Goal: Task Accomplishment & Management: Manage account settings

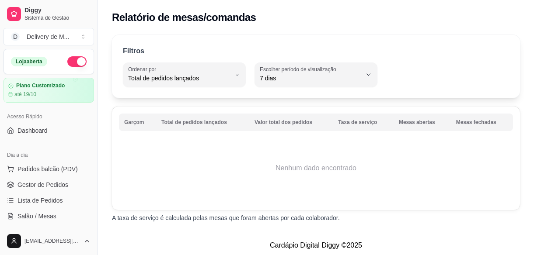
select select "TOTAL_OF_ORDERS"
select select "7"
click at [38, 89] on div "Plano Customizado até 19/10" at bounding box center [49, 90] width 82 height 15
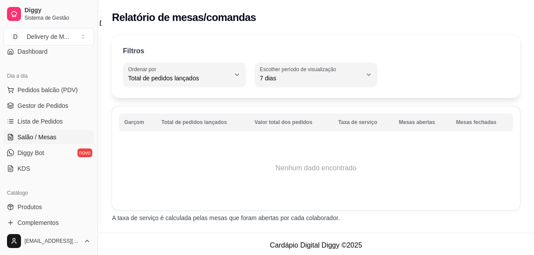
scroll to position [159, 0]
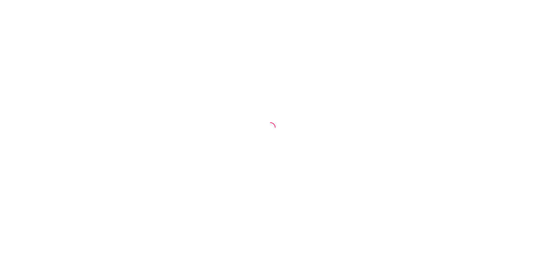
select select "TOTAL_OF_ORDERS"
select select "7"
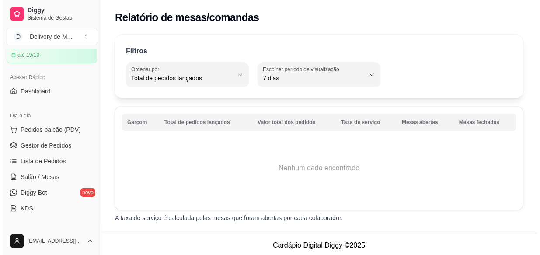
scroll to position [79, 0]
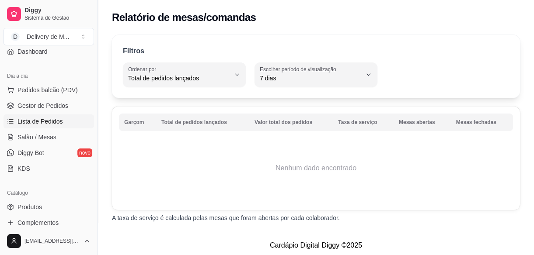
click at [53, 119] on span "Lista de Pedidos" at bounding box center [39, 121] width 45 height 9
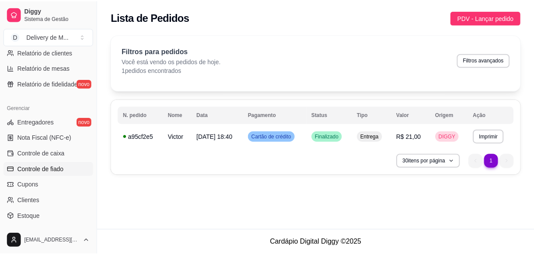
scroll to position [318, 0]
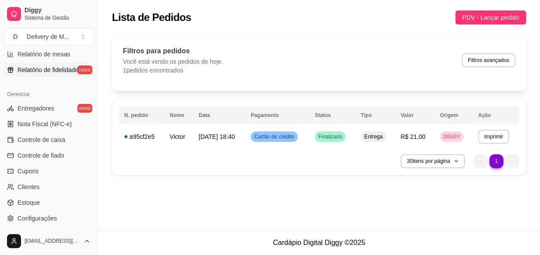
click at [47, 67] on span "Relatório de fidelidade" at bounding box center [47, 70] width 61 height 9
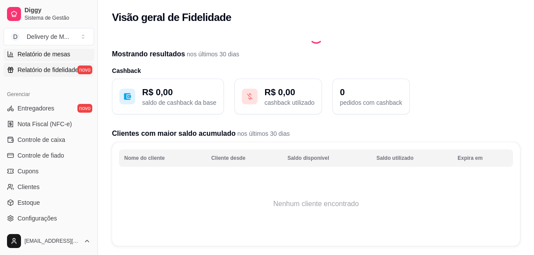
click at [50, 57] on span "Relatório de mesas" at bounding box center [43, 54] width 53 height 9
select select "TOTAL_OF_ORDERS"
select select "7"
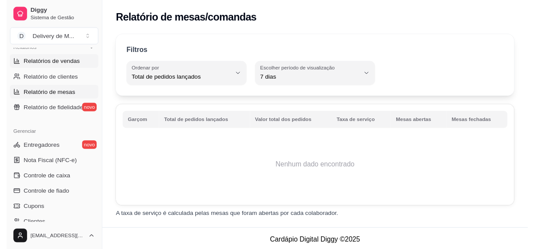
scroll to position [238, 0]
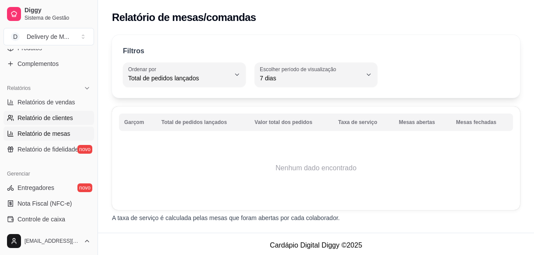
click at [56, 119] on span "Relatório de clientes" at bounding box center [45, 118] width 56 height 9
select select "30"
select select "HIGHEST_TOTAL_SPENT_WITH_ORDERS"
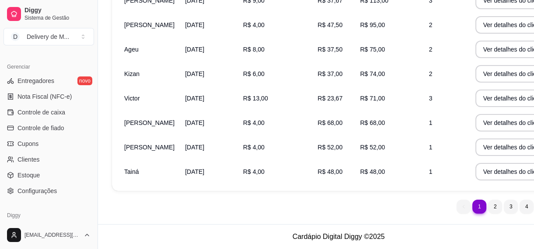
scroll to position [373, 0]
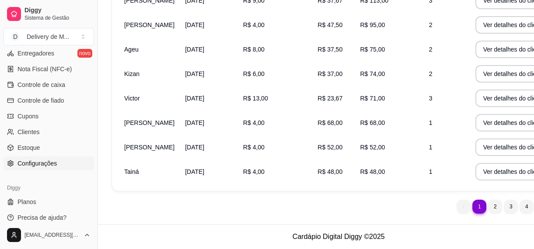
click at [45, 160] on span "Configurações" at bounding box center [36, 163] width 39 height 9
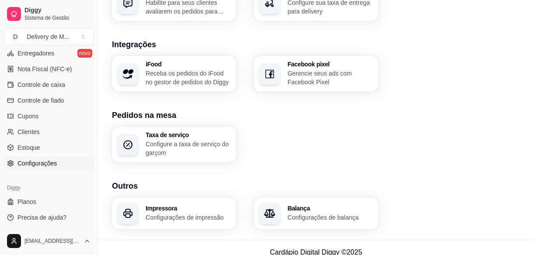
scroll to position [318, 0]
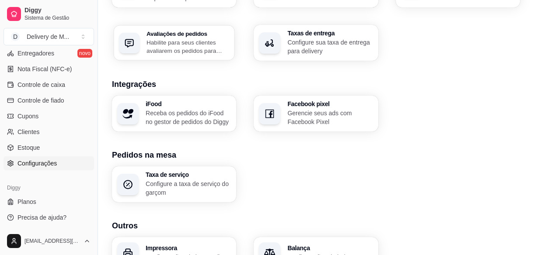
click at [176, 44] on p "Habilite para seus clientes avaliarem os pedidos para saber como está o feedbac…" at bounding box center [187, 46] width 83 height 17
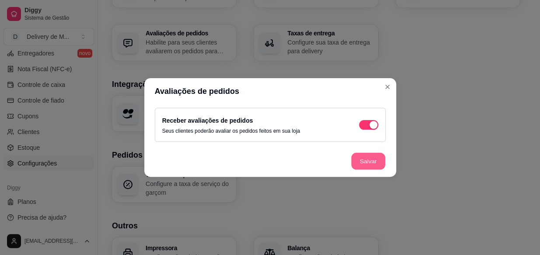
click at [365, 166] on button "Salvar" at bounding box center [368, 161] width 34 height 17
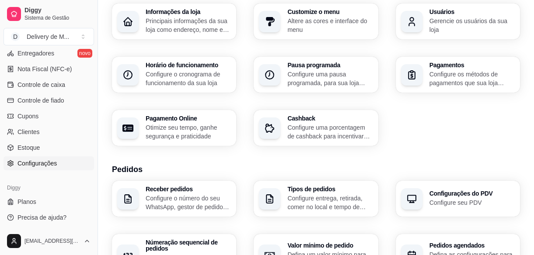
scroll to position [9, 0]
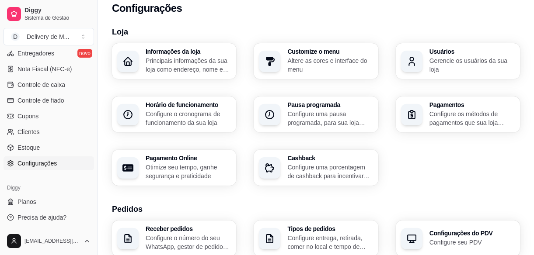
click at [453, 73] on div "Usuários Gerencie os usuários da sua loja" at bounding box center [458, 61] width 124 height 36
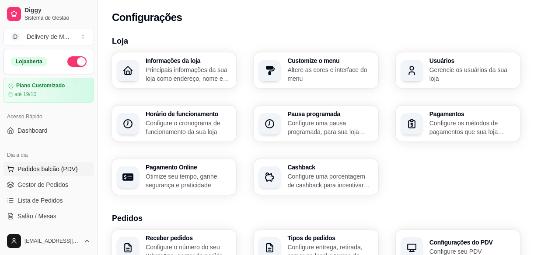
scroll to position [79, 0]
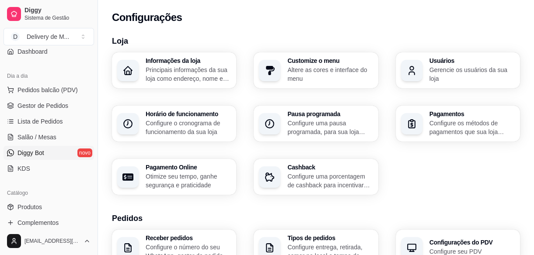
click at [36, 156] on span "Diggy Bot" at bounding box center [30, 153] width 27 height 9
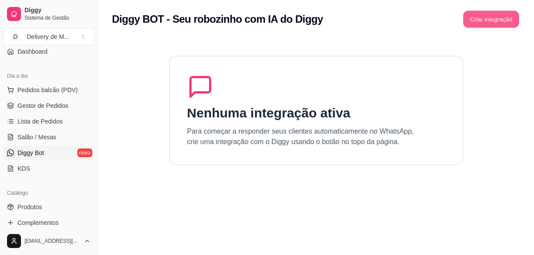
click at [481, 12] on button "Criar integração" at bounding box center [491, 19] width 56 height 17
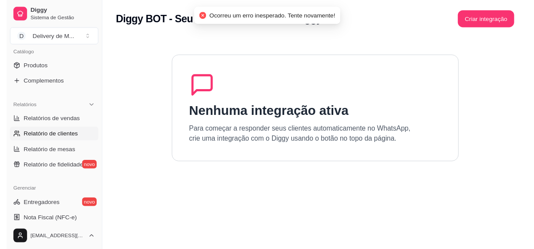
scroll to position [238, 0]
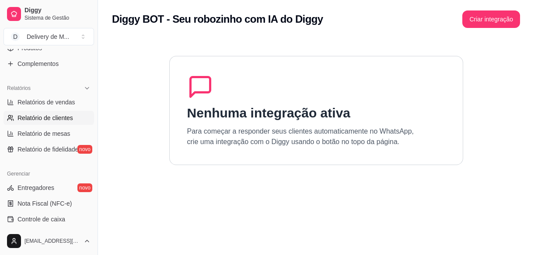
click at [56, 121] on span "Relatório de clientes" at bounding box center [45, 118] width 56 height 9
select select "30"
select select "HIGHEST_TOTAL_SPENT_WITH_ORDERS"
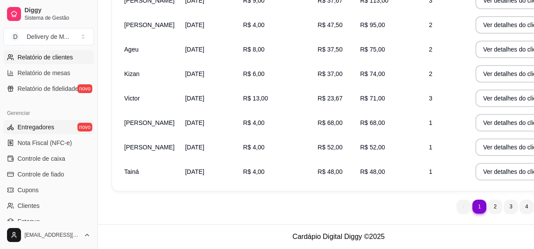
scroll to position [318, 0]
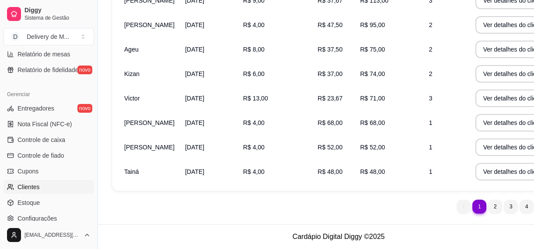
click at [41, 184] on link "Clientes" at bounding box center [48, 187] width 90 height 14
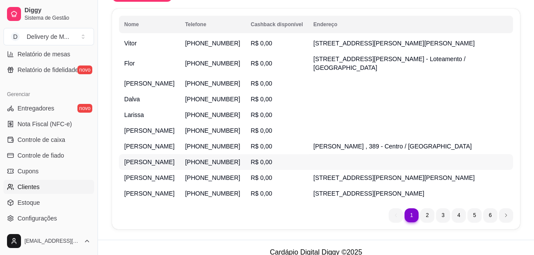
scroll to position [168, 0]
click at [38, 199] on span "Estoque" at bounding box center [28, 202] width 22 height 9
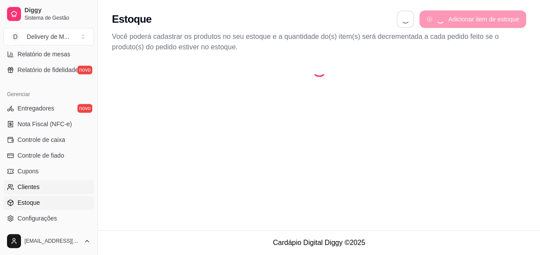
select select "QUANTITY_ORDER"
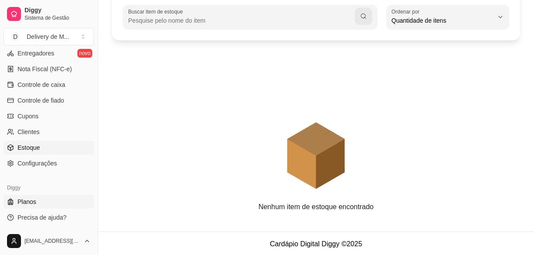
scroll to position [87, 0]
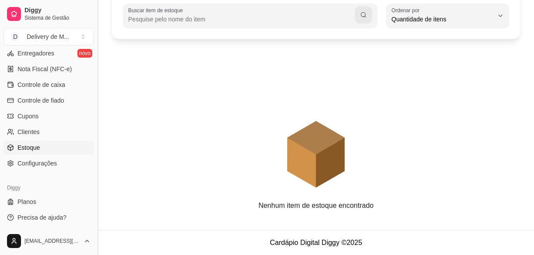
drag, startPoint x: 96, startPoint y: 198, endPoint x: 98, endPoint y: 245, distance: 47.3
click at [99, 245] on button "Toggle Sidebar" at bounding box center [97, 127] width 7 height 255
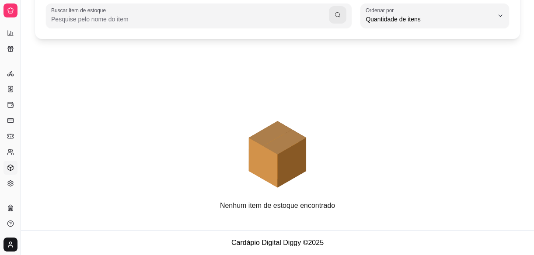
scroll to position [198, 0]
click at [23, 194] on button "Toggle Sidebar" at bounding box center [20, 127] width 7 height 255
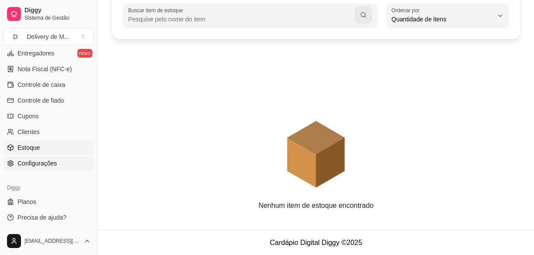
scroll to position [293, 0]
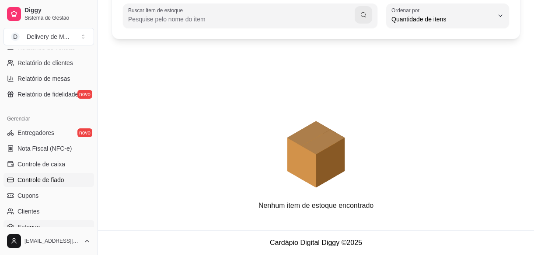
click at [41, 179] on span "Controle de fiado" at bounding box center [40, 180] width 47 height 9
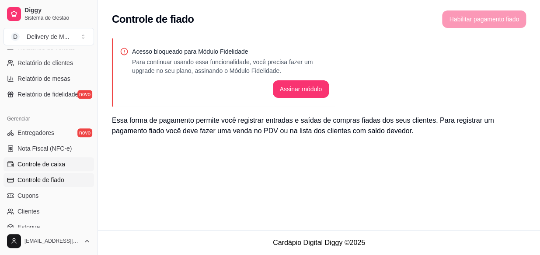
click at [46, 164] on span "Controle de caixa" at bounding box center [41, 164] width 48 height 9
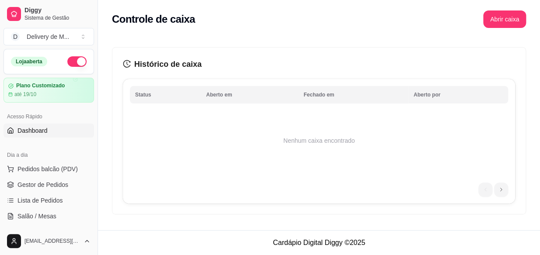
click at [35, 130] on span "Dashboard" at bounding box center [32, 130] width 30 height 9
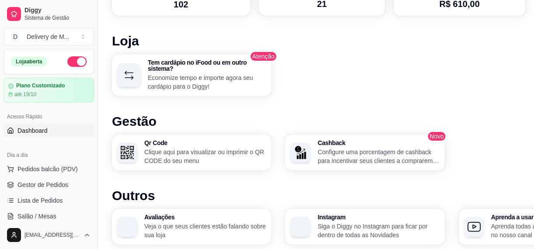
scroll to position [535, 0]
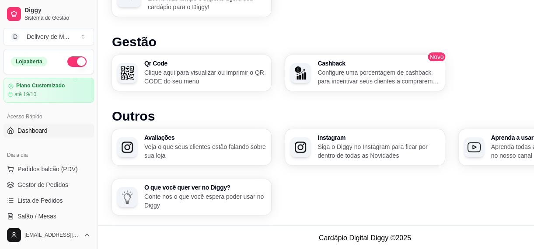
click at [386, 152] on div "Avaliações Veja o que seus clientes estão falando sobre sua loja Instagram Siga…" at bounding box center [365, 172] width 506 height 86
click at [299, 150] on div "Avaliações Veja o que seus clientes estão falando sobre sua loja Instagram Siga…" at bounding box center [365, 172] width 506 height 86
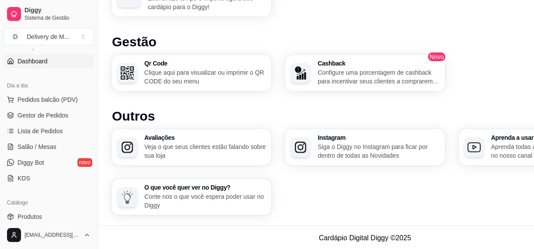
scroll to position [55, 0]
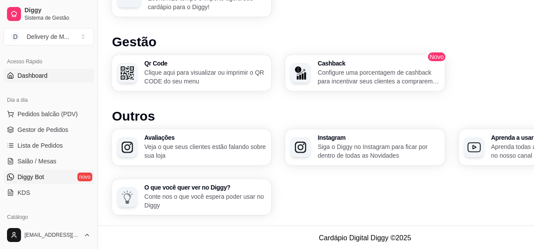
click at [57, 176] on link "Diggy Bot novo" at bounding box center [48, 177] width 90 height 14
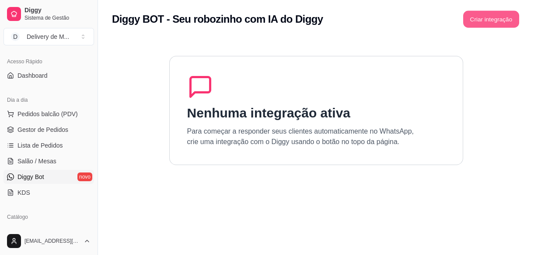
click at [503, 14] on button "Criar integração" at bounding box center [491, 19] width 56 height 17
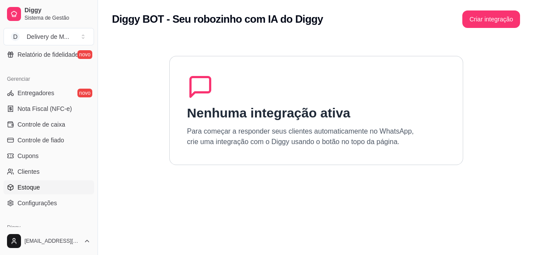
scroll to position [373, 0]
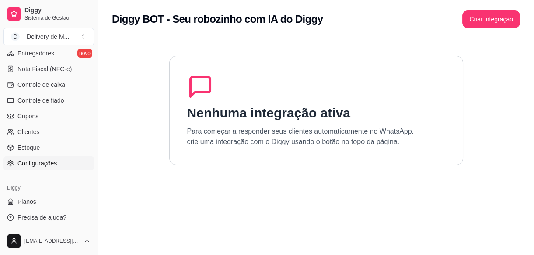
click at [43, 160] on span "Configurações" at bounding box center [36, 163] width 39 height 9
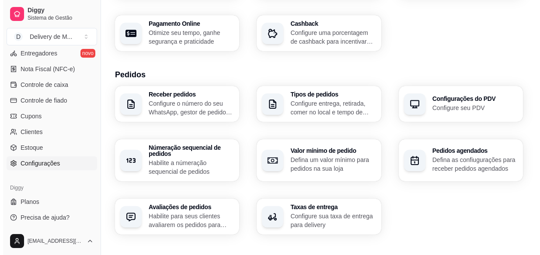
scroll to position [159, 0]
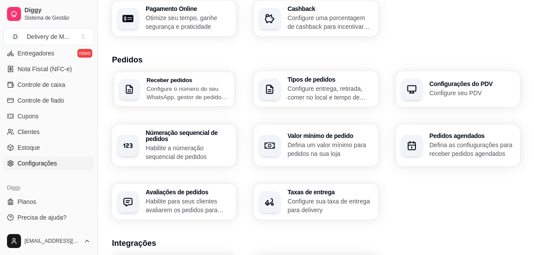
click at [173, 94] on p "Configure o número do seu WhatsApp, gestor de pedidos e outros" at bounding box center [187, 92] width 83 height 17
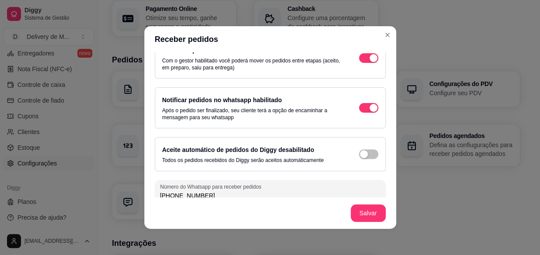
scroll to position [71, 0]
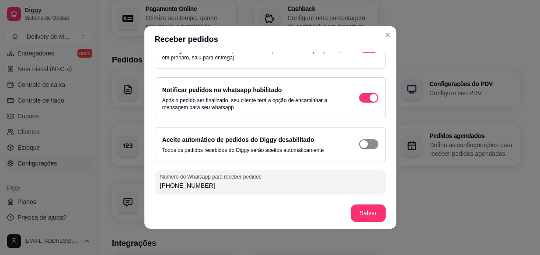
click at [361, 146] on span "button" at bounding box center [368, 144] width 19 height 10
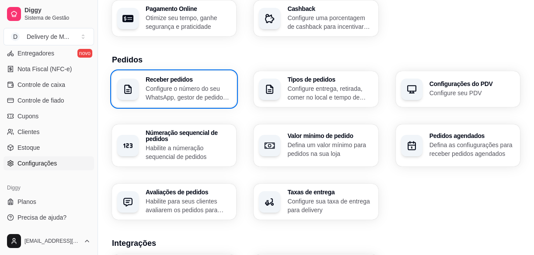
click at [196, 90] on p "Configure o número do seu WhatsApp, gestor de pedidos e outros" at bounding box center [188, 92] width 85 height 17
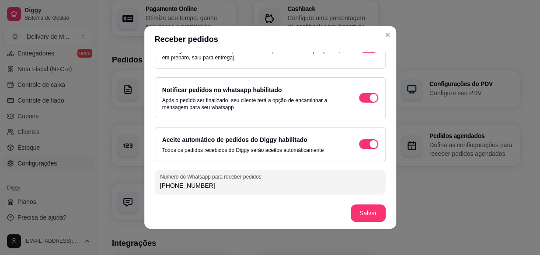
scroll to position [1, 0]
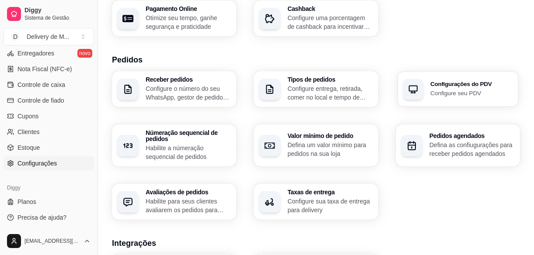
click at [470, 89] on p "Configure seu PDV" at bounding box center [471, 93] width 83 height 8
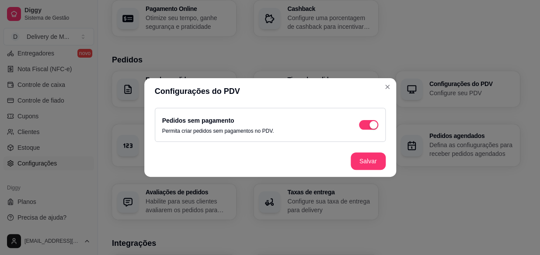
click at [386, 143] on div "Pedidos sem pagamento Permita criar pedidos sem pagamentos no PDV." at bounding box center [270, 124] width 252 height 41
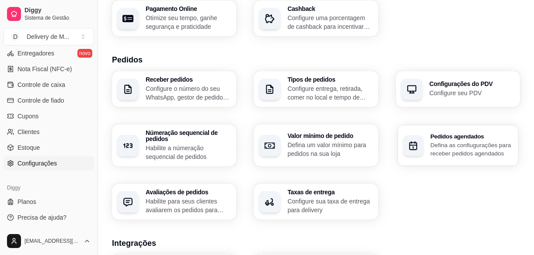
click at [457, 147] on p "Defina as confiugurações para receber pedidos agendados" at bounding box center [471, 149] width 83 height 17
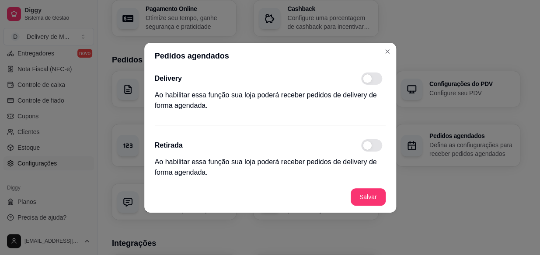
click at [374, 82] on span at bounding box center [371, 79] width 21 height 12
click at [366, 82] on input "checkbox" at bounding box center [364, 83] width 6 height 6
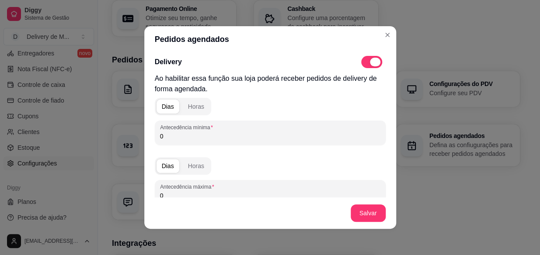
click at [361, 62] on span at bounding box center [371, 62] width 21 height 12
click at [361, 64] on input "checkbox" at bounding box center [364, 67] width 6 height 6
checkbox input "false"
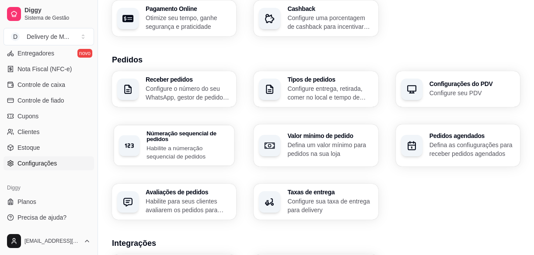
click at [200, 140] on h3 "Númeração sequencial de pedidos" at bounding box center [187, 136] width 83 height 12
click at [302, 94] on p "Configure entrega, retirada, comer no local e tempo de entrega e de retirada" at bounding box center [329, 92] width 83 height 17
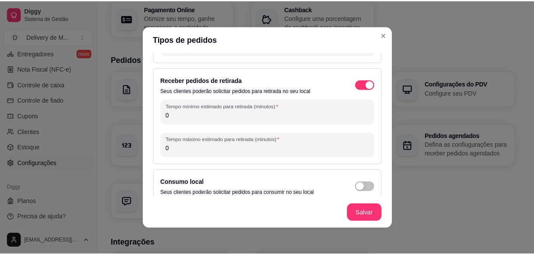
scroll to position [100, 0]
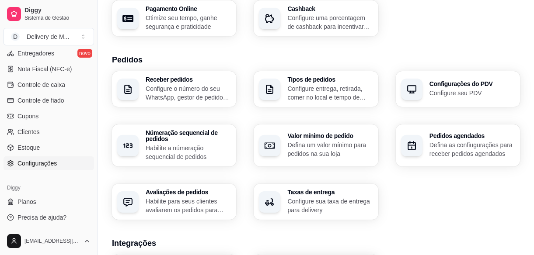
click at [319, 202] on p "Configure sua taxa de entrega para delivery" at bounding box center [329, 205] width 85 height 17
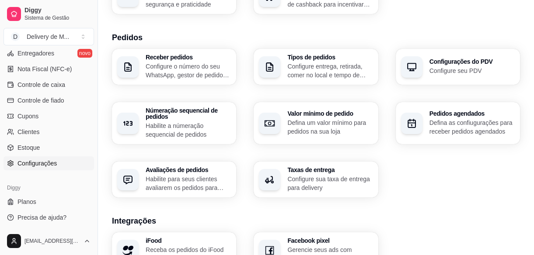
scroll to position [238, 0]
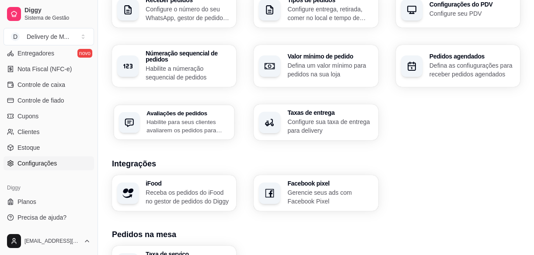
click at [203, 123] on p "Habilite para seus clientes avaliarem os pedidos para saber como está o feedbac…" at bounding box center [187, 126] width 83 height 17
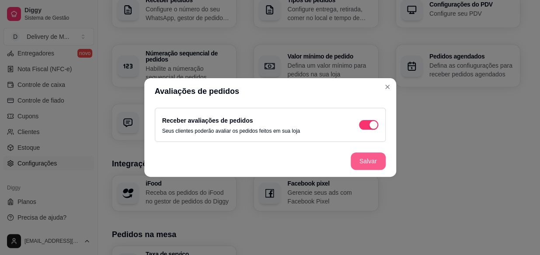
click at [367, 159] on button "Salvar" at bounding box center [368, 161] width 35 height 17
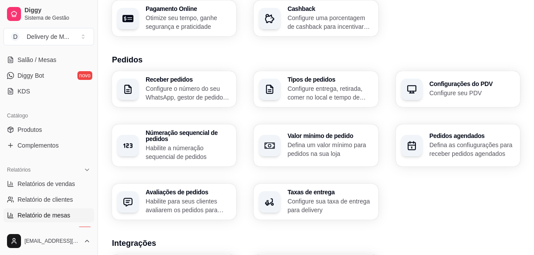
scroll to position [135, 0]
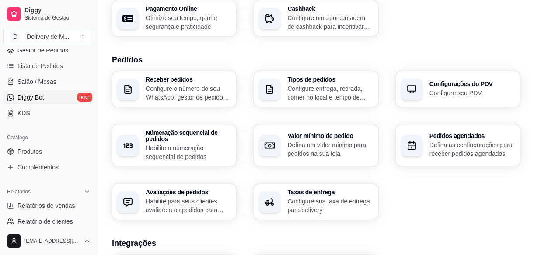
click at [45, 98] on link "Diggy Bot novo" at bounding box center [48, 97] width 90 height 14
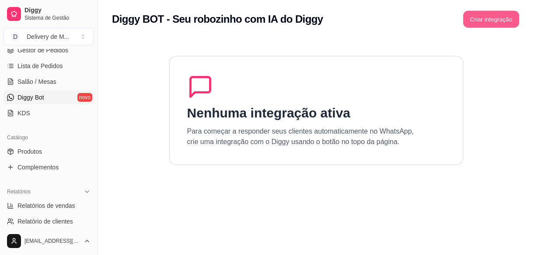
click at [485, 14] on button "Criar integração" at bounding box center [491, 19] width 56 height 17
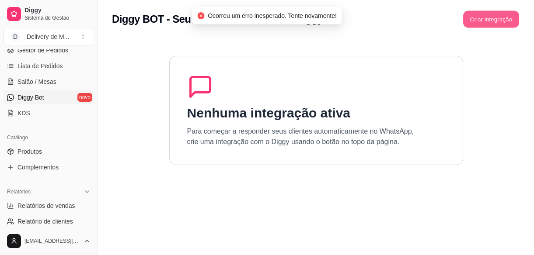
click at [484, 21] on button "Criar integração" at bounding box center [491, 19] width 56 height 17
click at [476, 21] on button "Criar integração" at bounding box center [491, 18] width 58 height 17
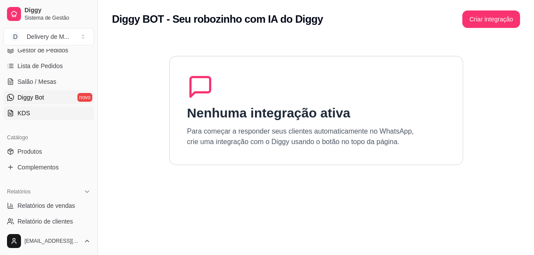
click at [29, 108] on link "KDS" at bounding box center [48, 113] width 90 height 14
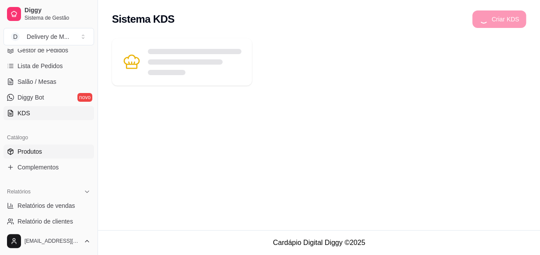
click at [33, 153] on span "Produtos" at bounding box center [29, 151] width 24 height 9
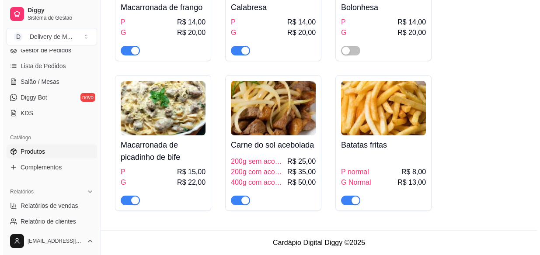
scroll to position [334, 0]
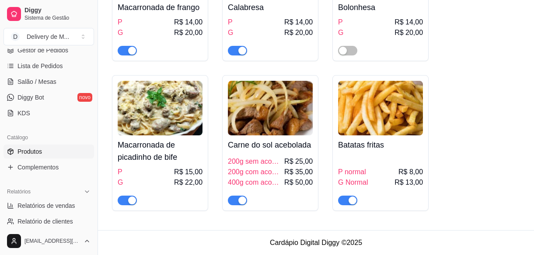
click at [241, 201] on div "button" at bounding box center [242, 201] width 8 height 8
click at [296, 166] on span "R$ 25,00" at bounding box center [298, 162] width 28 height 10
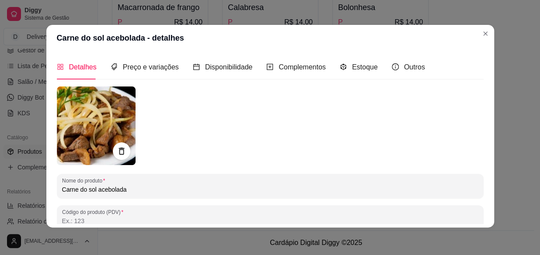
scroll to position [0, 0]
click at [148, 66] on span "Preço e variações" at bounding box center [151, 66] width 56 height 7
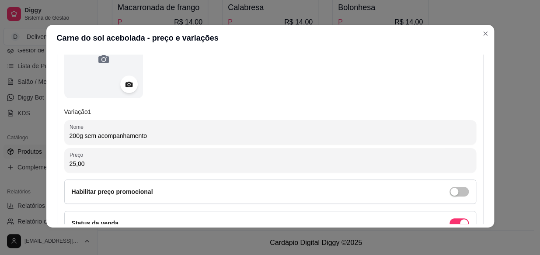
scroll to position [159, 0]
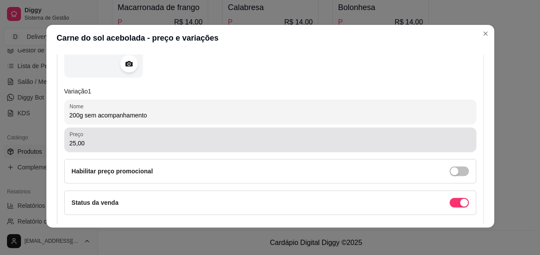
click at [145, 142] on input "25,00" at bounding box center [270, 143] width 401 height 9
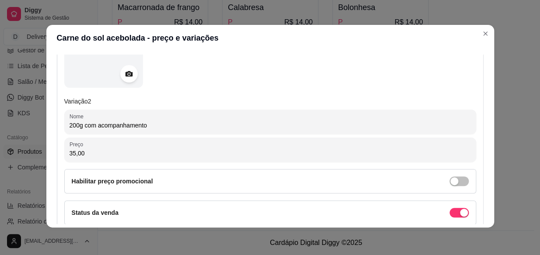
scroll to position [437, 0]
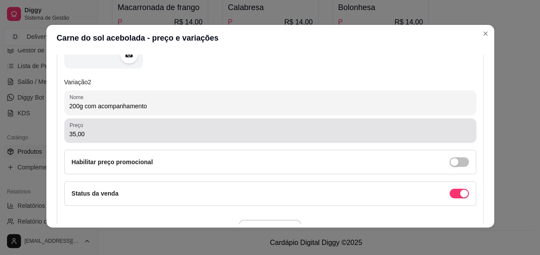
type input "30,00"
click at [107, 132] on input "35,00" at bounding box center [270, 134] width 401 height 9
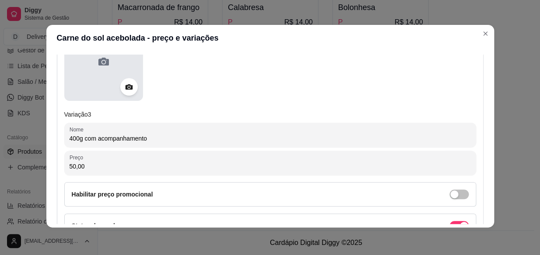
scroll to position [675, 0]
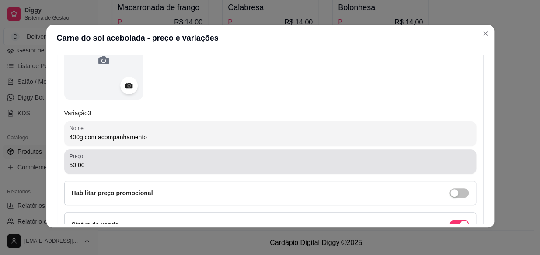
type input "40,00"
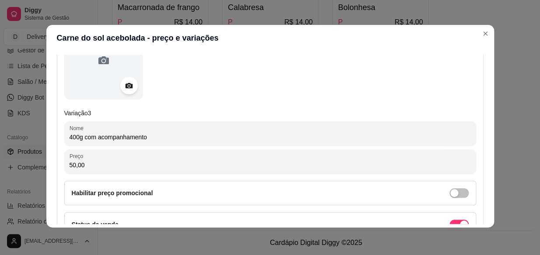
click at [108, 165] on input "50,00" at bounding box center [270, 165] width 401 height 9
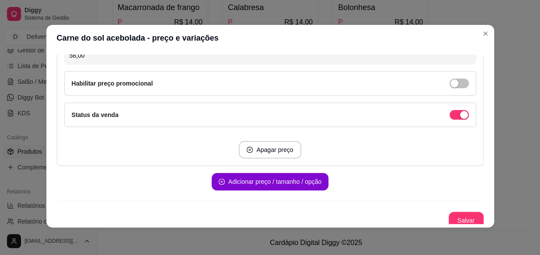
scroll to position [790, 0]
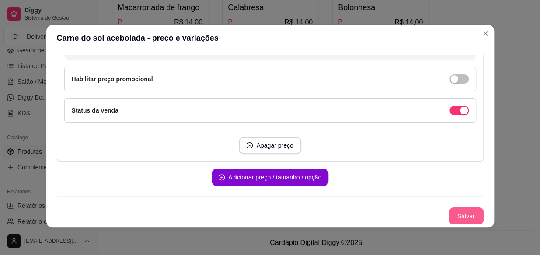
type input "58,00"
click at [464, 211] on button "Salvar" at bounding box center [466, 216] width 35 height 17
click at [441, 222] on div "Salvar" at bounding box center [270, 216] width 427 height 17
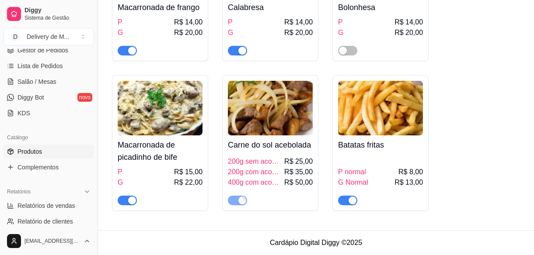
click at [265, 170] on span "200g com acompanhamento" at bounding box center [255, 172] width 55 height 10
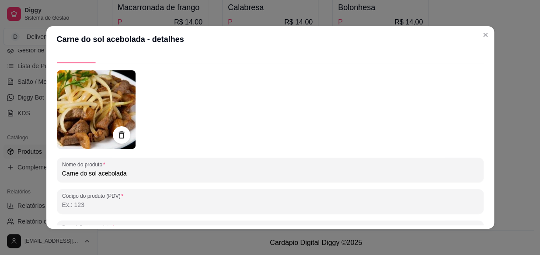
scroll to position [0, 0]
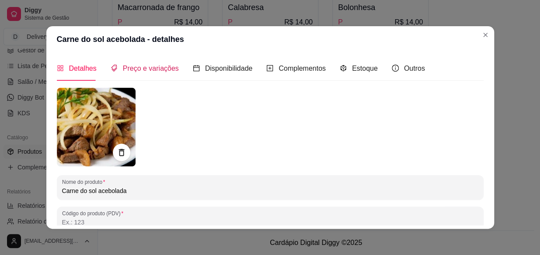
click at [160, 65] on span "Preço e variações" at bounding box center [151, 68] width 56 height 7
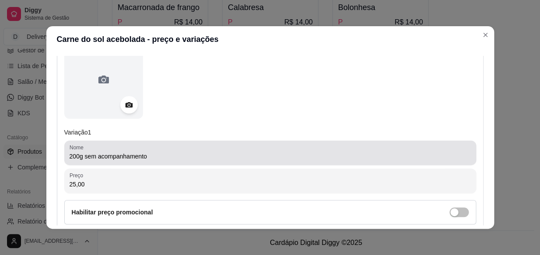
scroll to position [159, 0]
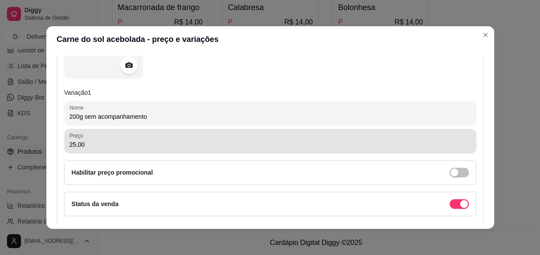
click at [110, 140] on input "25,00" at bounding box center [270, 144] width 401 height 9
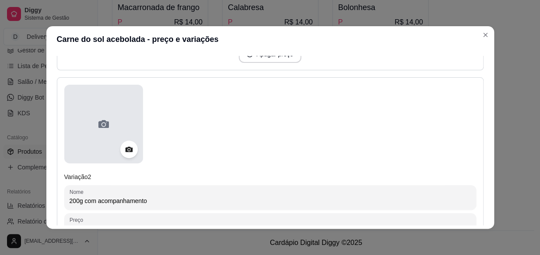
scroll to position [358, 0]
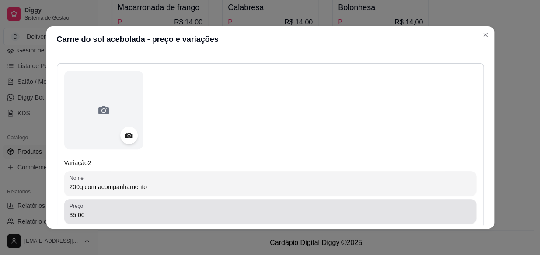
type input "30,00"
drag, startPoint x: 104, startPoint y: 206, endPoint x: 109, endPoint y: 205, distance: 4.6
click at [105, 205] on div "35,00" at bounding box center [270, 211] width 401 height 17
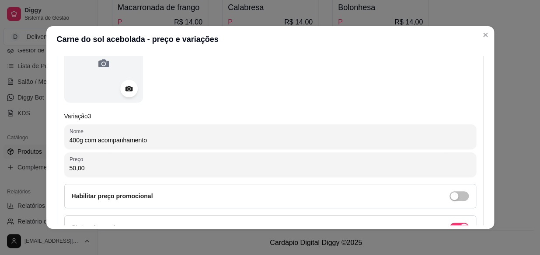
scroll to position [675, 0]
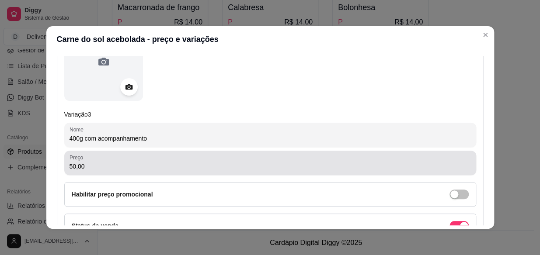
type input "40,00"
click at [114, 165] on input "50,00" at bounding box center [270, 166] width 401 height 9
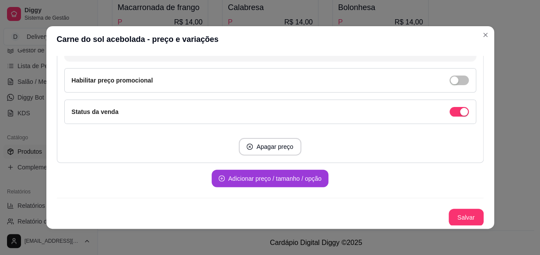
scroll to position [1, 0]
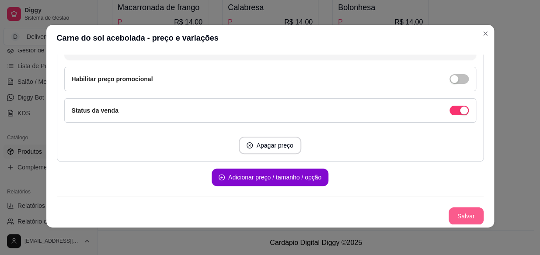
type input "58,00"
click at [452, 217] on button "Salvar" at bounding box center [466, 216] width 34 height 17
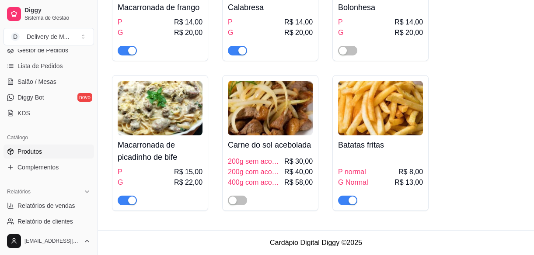
click at [352, 201] on div "button" at bounding box center [352, 201] width 8 height 8
click at [350, 171] on span "P normal" at bounding box center [352, 172] width 28 height 10
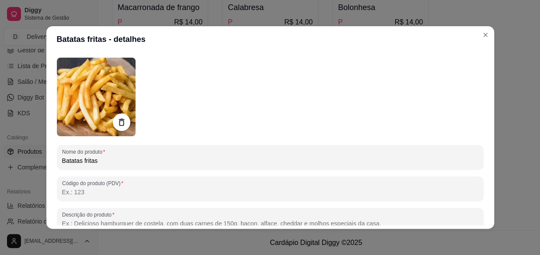
scroll to position [0, 0]
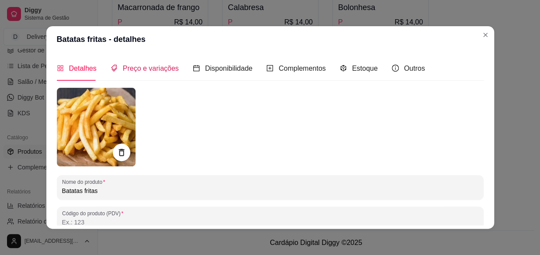
click at [143, 63] on div "Preço e variações" at bounding box center [145, 68] width 68 height 11
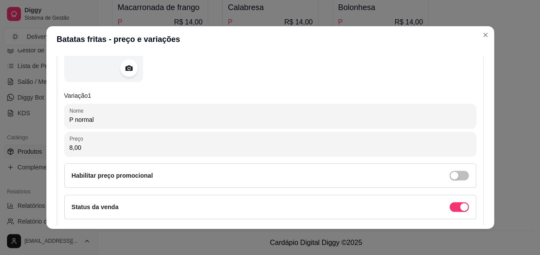
scroll to position [159, 0]
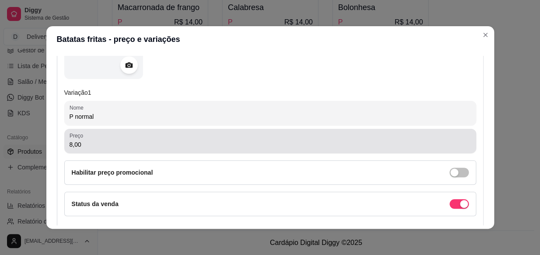
click at [93, 139] on div "8,00" at bounding box center [270, 140] width 401 height 17
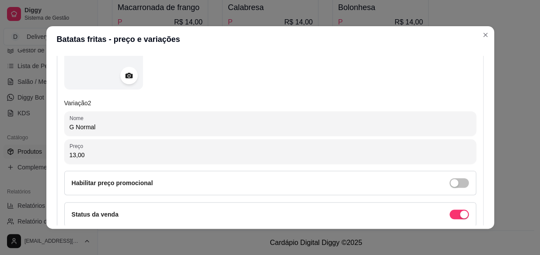
scroll to position [437, 0]
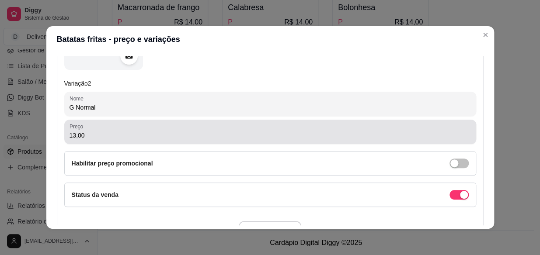
type input "10,00"
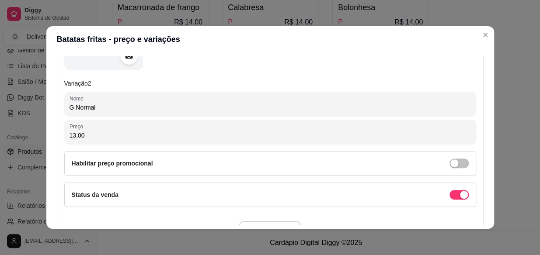
click at [106, 135] on input "13,00" at bounding box center [270, 135] width 401 height 9
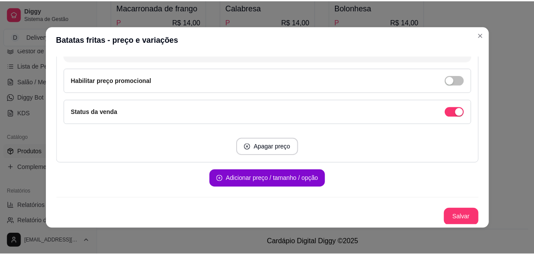
scroll to position [1, 0]
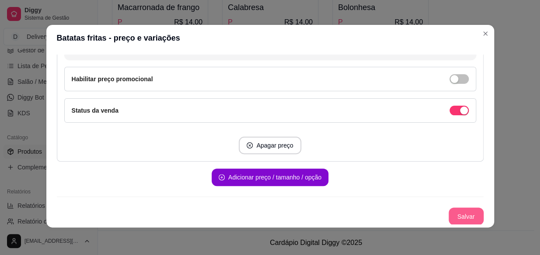
type input "14,00"
click at [471, 214] on button "Salvar" at bounding box center [466, 216] width 34 height 17
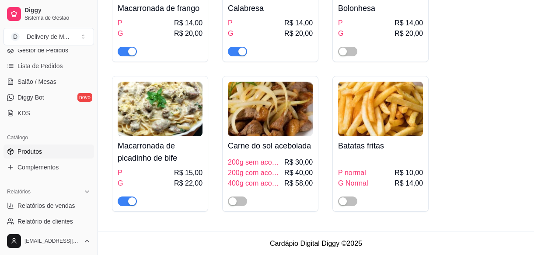
scroll to position [334, 0]
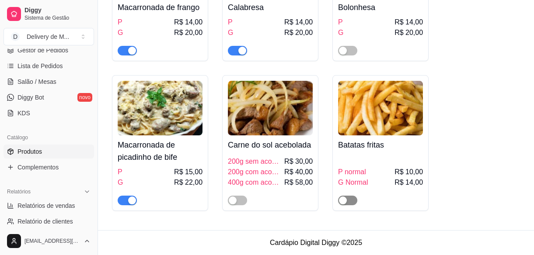
click at [345, 200] on div "button" at bounding box center [343, 201] width 8 height 8
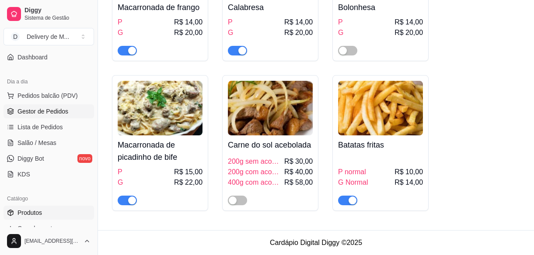
scroll to position [55, 0]
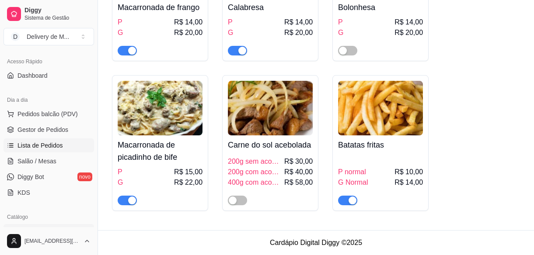
click at [53, 144] on span "Lista de Pedidos" at bounding box center [39, 145] width 45 height 9
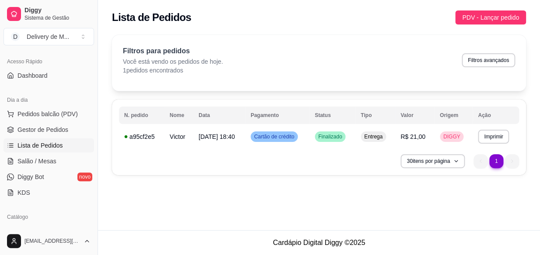
drag, startPoint x: 279, startPoint y: 67, endPoint x: 278, endPoint y: 76, distance: 8.8
click at [278, 76] on div "Filtros para pedidos Você está vendo os pedidos de hoje. 1 pedidos encontrados …" at bounding box center [319, 63] width 414 height 56
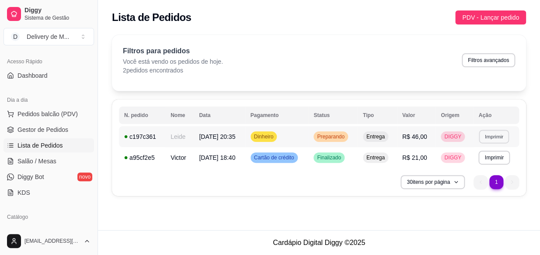
click at [494, 136] on button "Imprimir" at bounding box center [494, 137] width 30 height 14
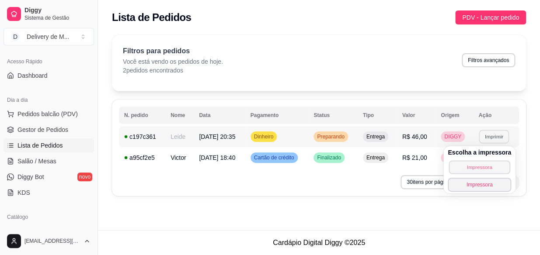
click at [473, 167] on button "Impressora" at bounding box center [479, 167] width 61 height 14
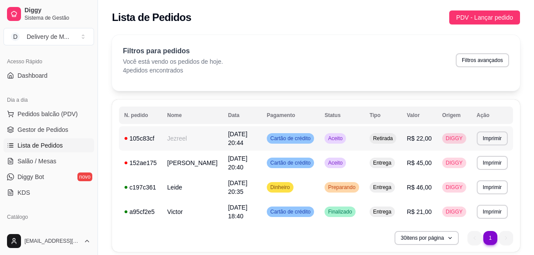
click at [294, 139] on span "Cartão de crédito" at bounding box center [290, 138] width 44 height 7
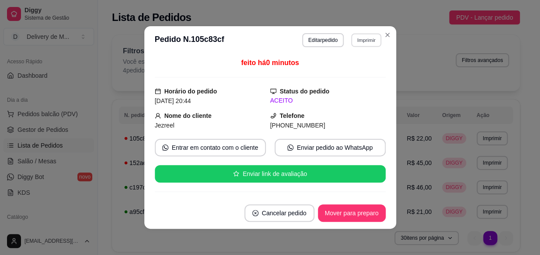
click at [366, 40] on button "Imprimir" at bounding box center [366, 40] width 30 height 14
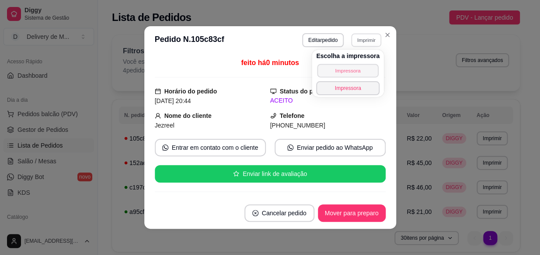
click at [354, 72] on button "Impressora" at bounding box center [347, 71] width 61 height 14
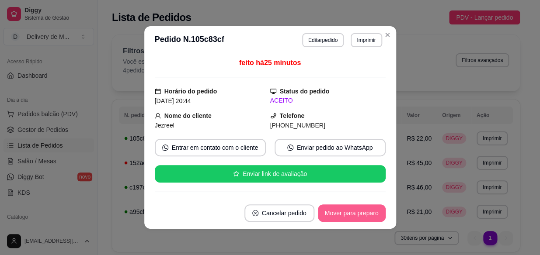
click at [354, 214] on button "Mover para preparo" at bounding box center [352, 213] width 68 height 17
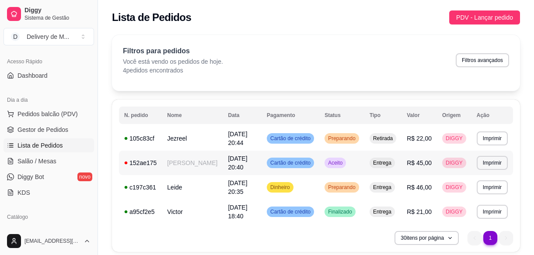
click at [326, 160] on span "Aceito" at bounding box center [335, 163] width 18 height 7
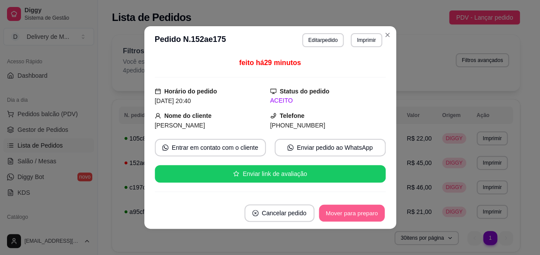
click at [357, 217] on button "Mover para preparo" at bounding box center [352, 213] width 66 height 17
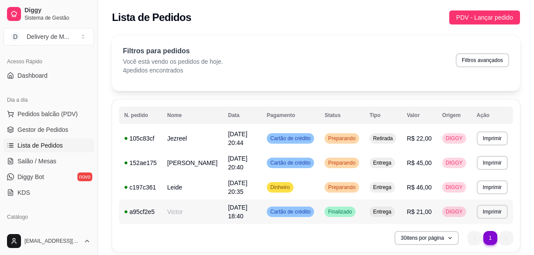
click at [319, 200] on td "Finalizado" at bounding box center [341, 212] width 45 height 24
click at [350, 184] on span "Preparando" at bounding box center [341, 187] width 31 height 7
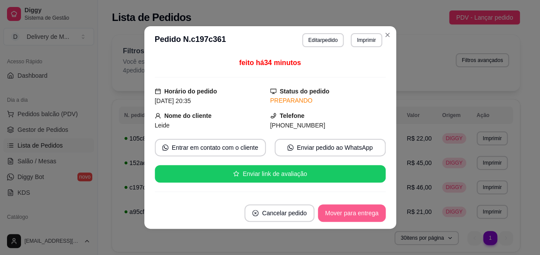
click at [355, 214] on button "Mover para entrega" at bounding box center [351, 213] width 67 height 17
click at [353, 214] on button "Mover para finalizado" at bounding box center [349, 213] width 70 height 17
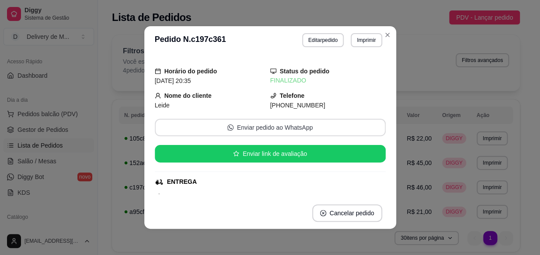
click at [279, 125] on button "Enviar pedido ao WhatsApp" at bounding box center [270, 127] width 231 height 17
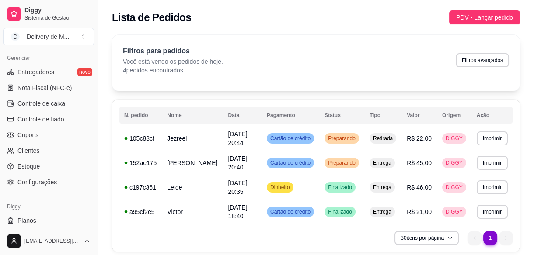
scroll to position [373, 0]
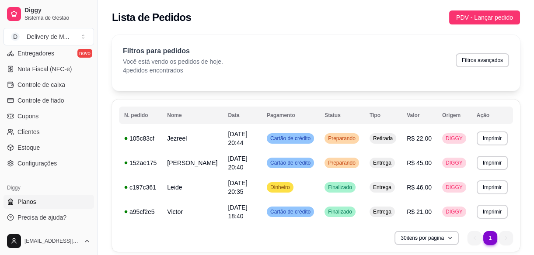
click at [38, 202] on link "Planos" at bounding box center [48, 202] width 90 height 14
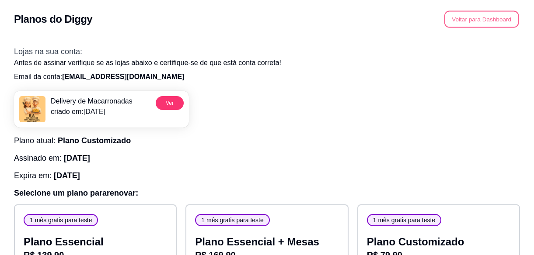
click at [479, 17] on button "Voltar para Dashboard" at bounding box center [481, 19] width 75 height 17
